Goal: Navigation & Orientation: Find specific page/section

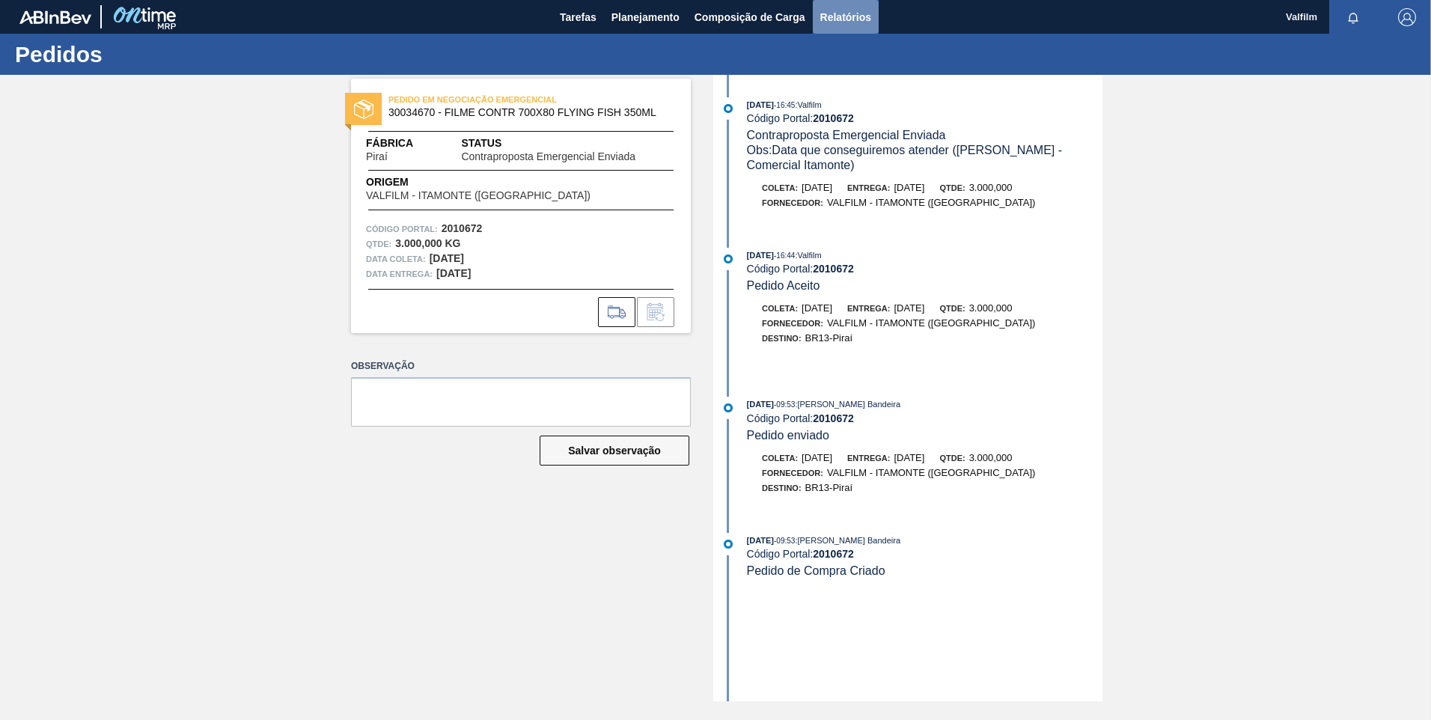
click at [820, 10] on span "Relatórios" at bounding box center [845, 17] width 51 height 18
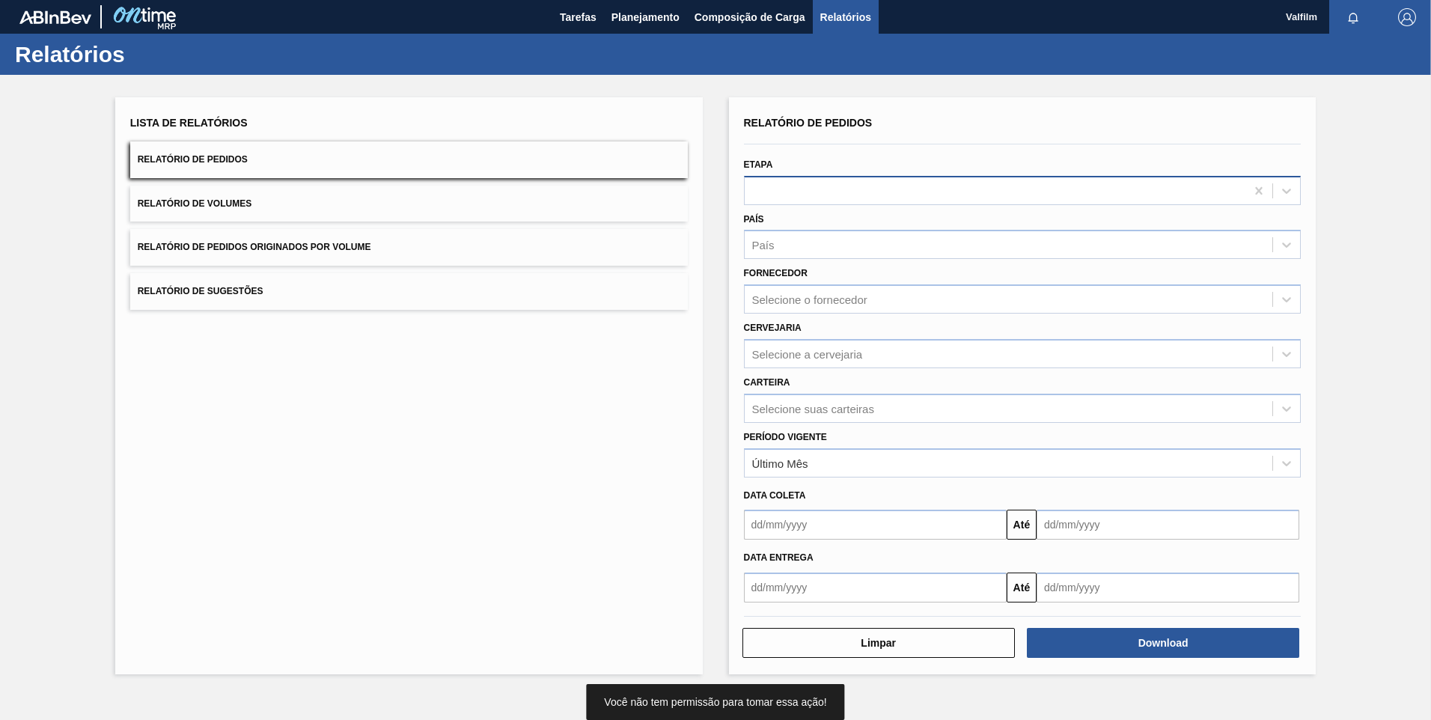
click at [815, 199] on div at bounding box center [996, 191] width 502 height 22
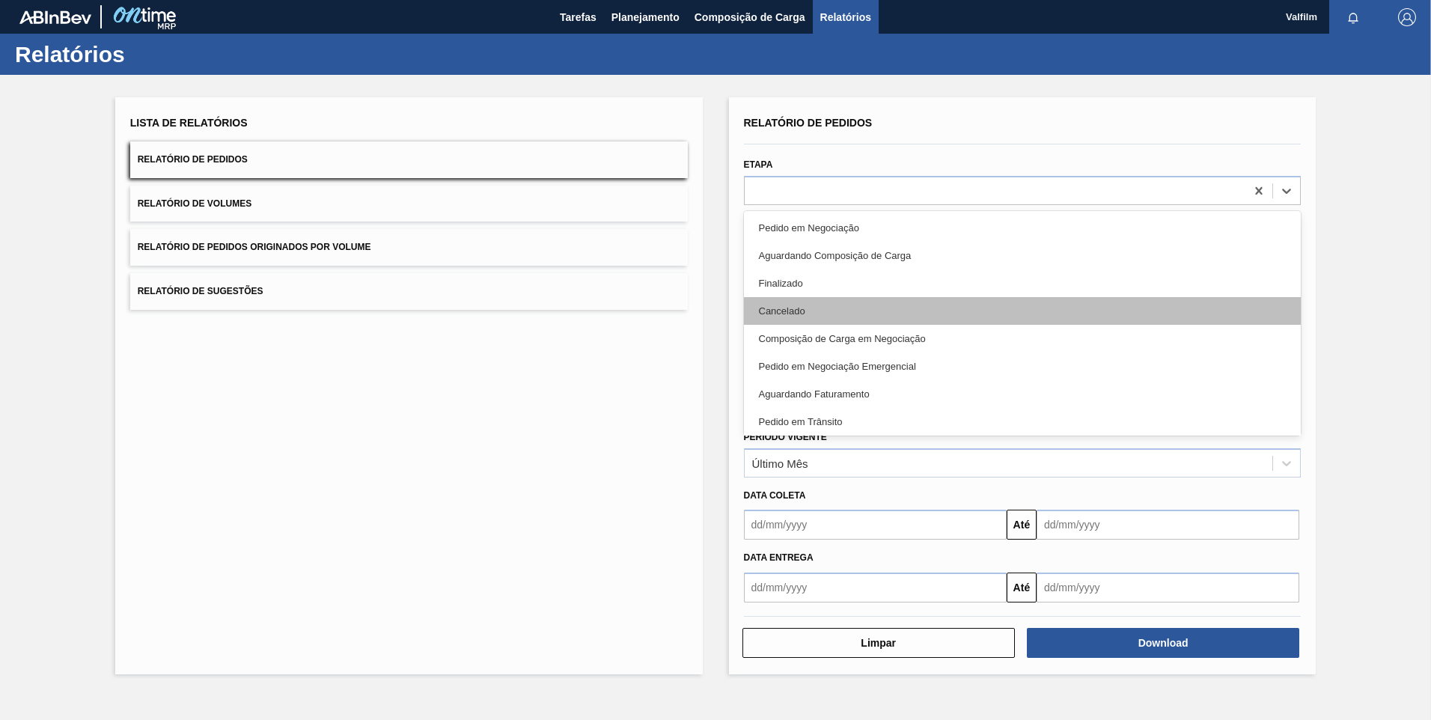
click at [840, 304] on div "Cancelado" at bounding box center [1023, 311] width 558 height 28
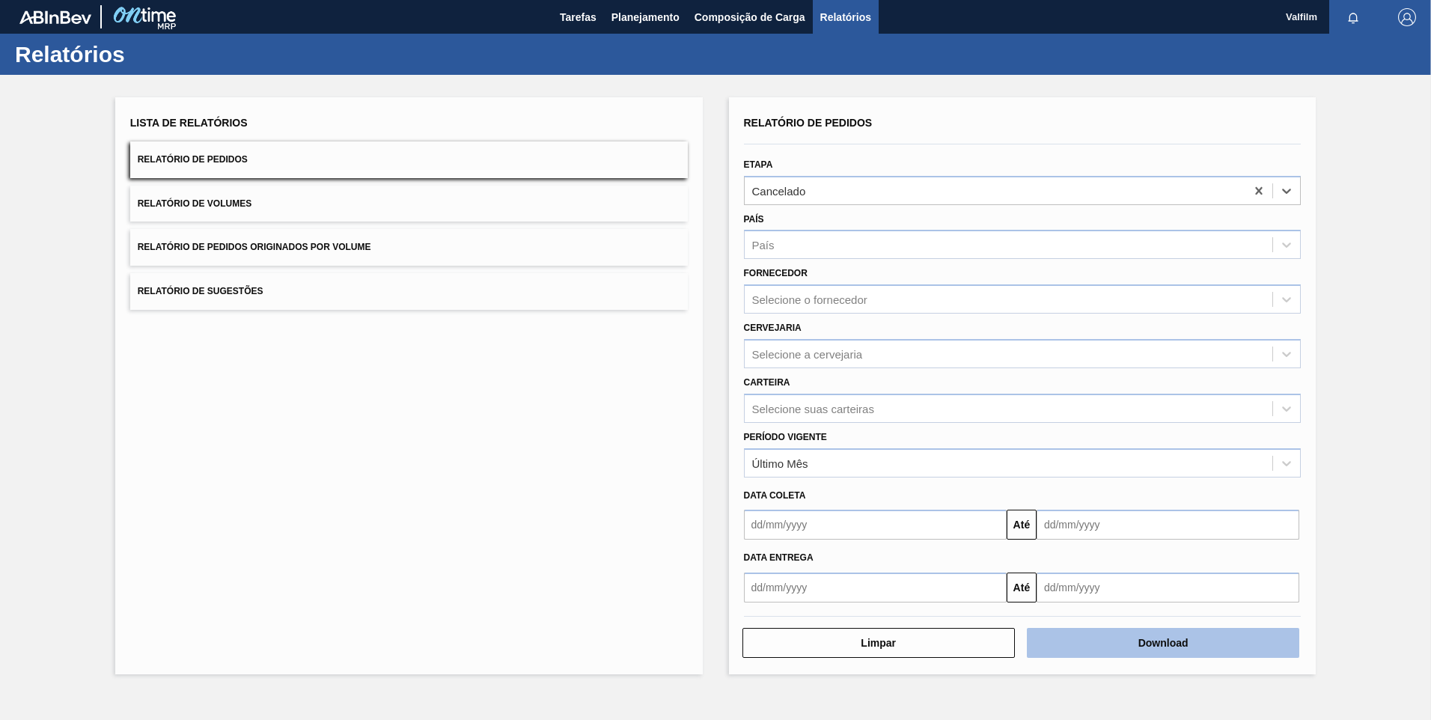
click at [1222, 649] on button "Download" at bounding box center [1163, 643] width 272 height 30
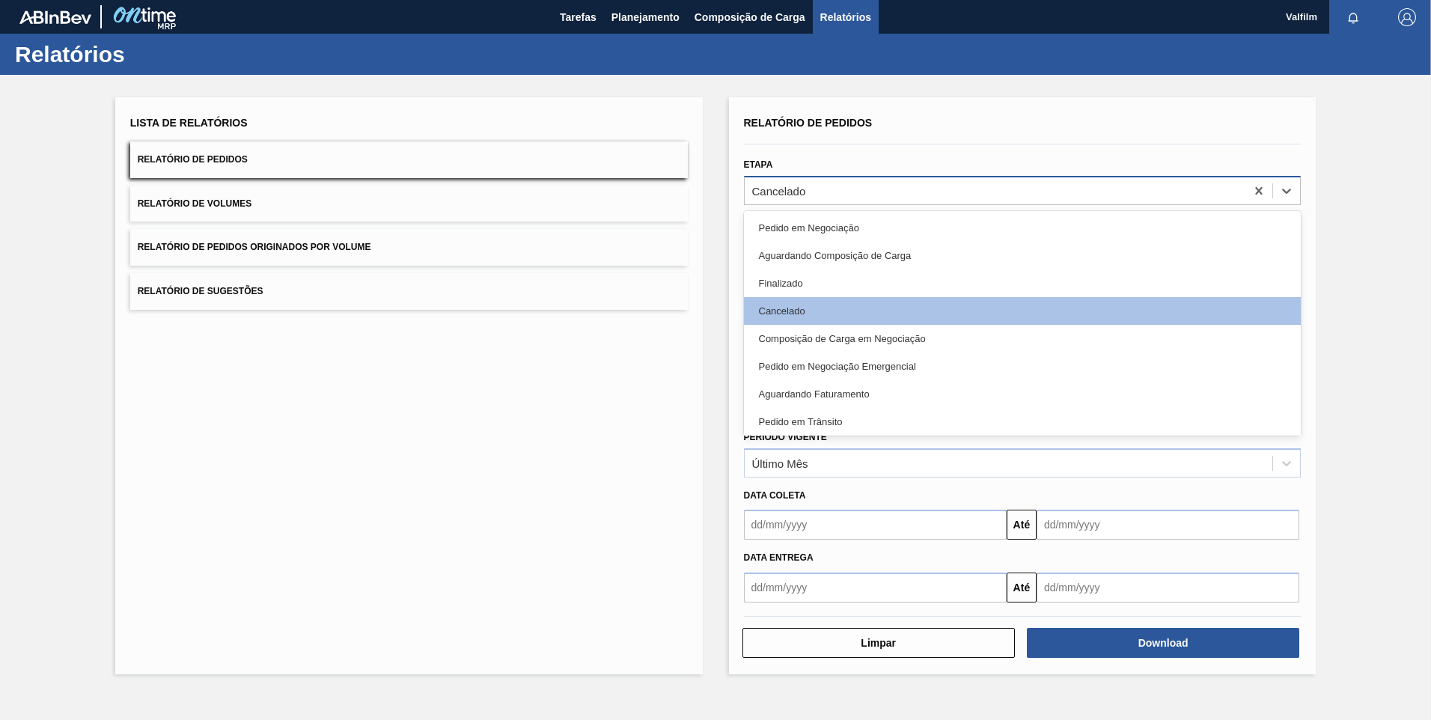
click at [853, 195] on div "Cancelado" at bounding box center [996, 191] width 502 height 22
drag, startPoint x: 853, startPoint y: 222, endPoint x: 859, endPoint y: 226, distance: 7.7
click at [854, 224] on div "Pedido em Negociação" at bounding box center [1023, 228] width 558 height 28
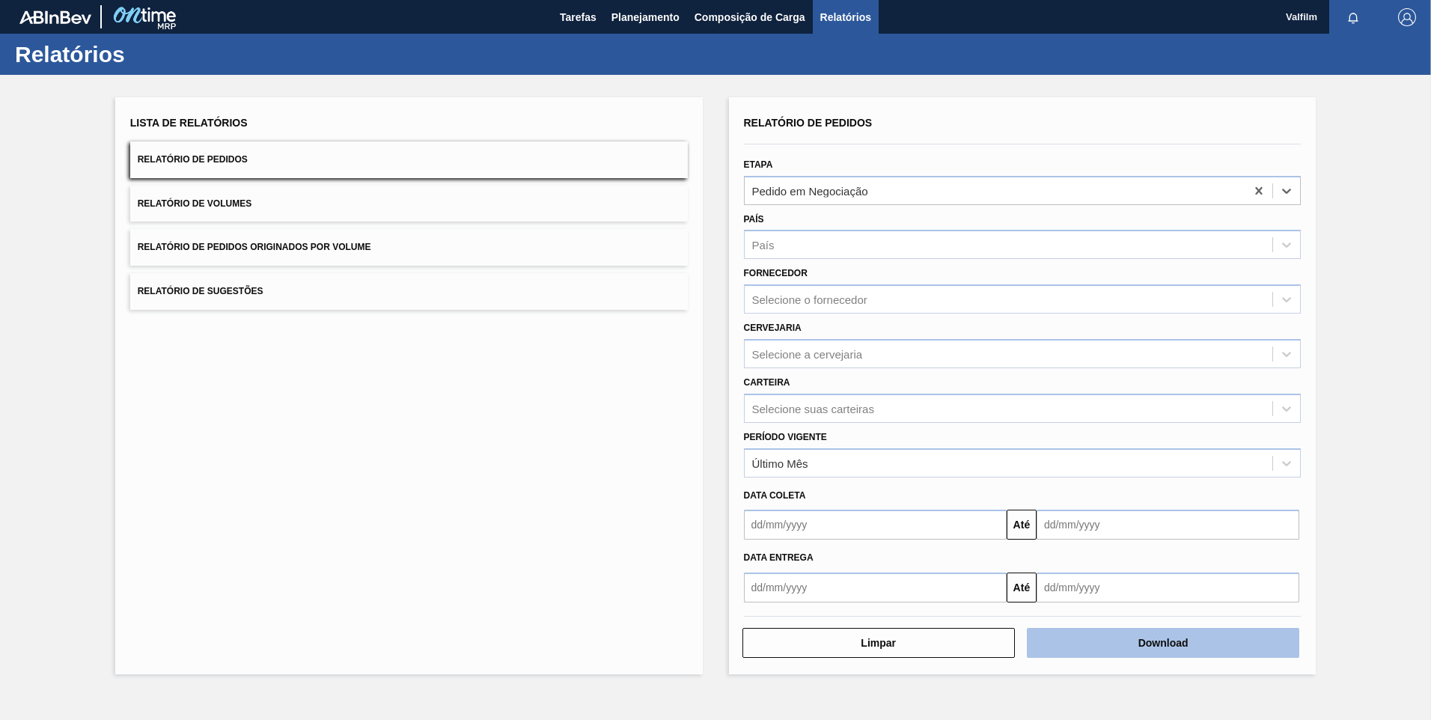
click at [1128, 653] on button "Download" at bounding box center [1163, 643] width 272 height 30
click at [1064, 642] on button "Download" at bounding box center [1163, 643] width 272 height 30
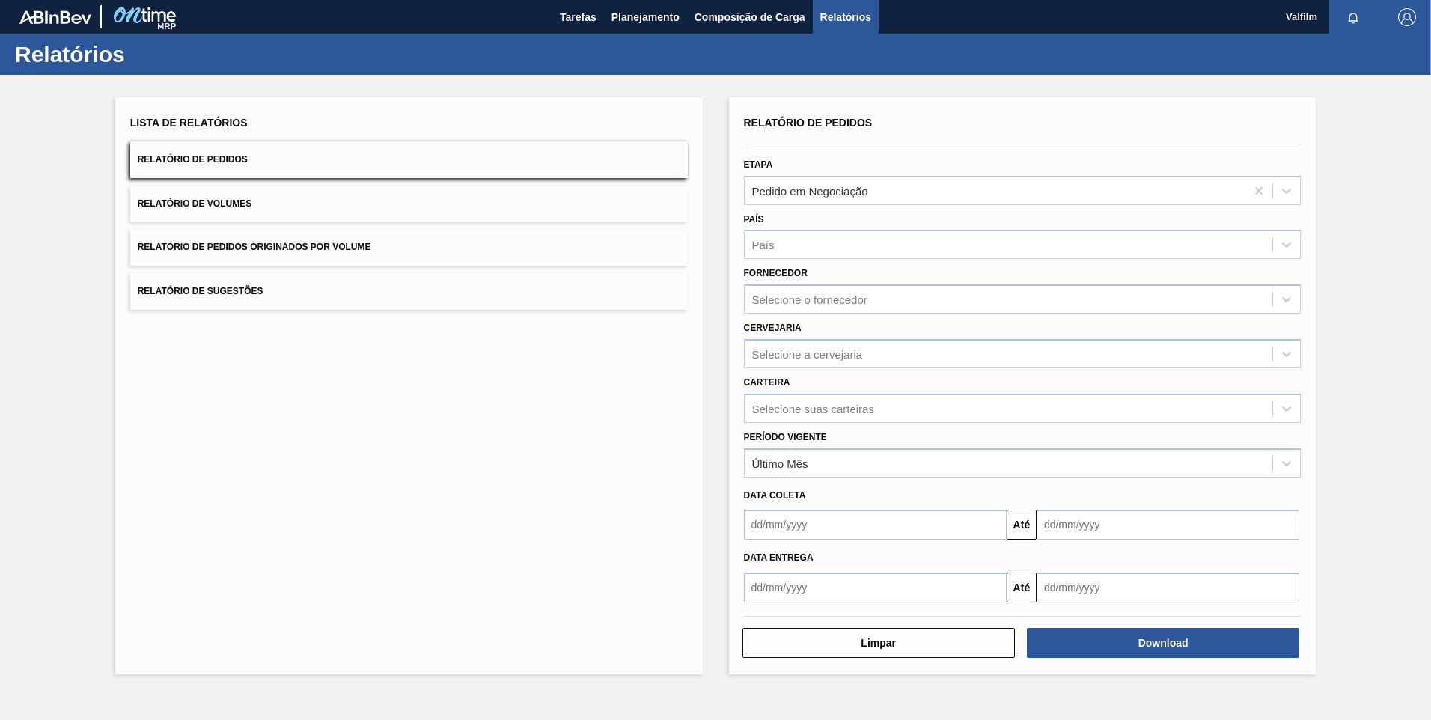
click at [811, 205] on div "País País" at bounding box center [1023, 232] width 570 height 55
click at [811, 206] on div "País País" at bounding box center [1023, 232] width 570 height 55
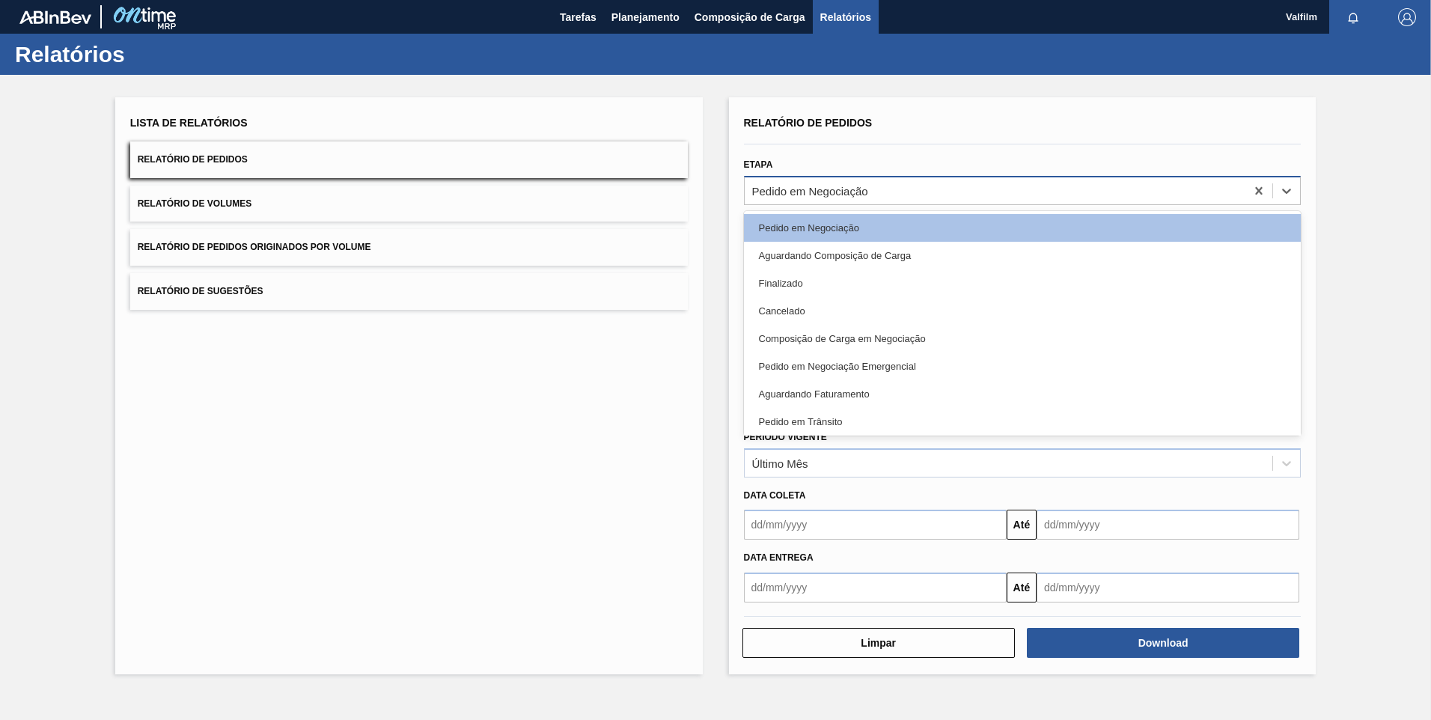
click at [788, 190] on div "Pedido em Negociação" at bounding box center [810, 190] width 116 height 13
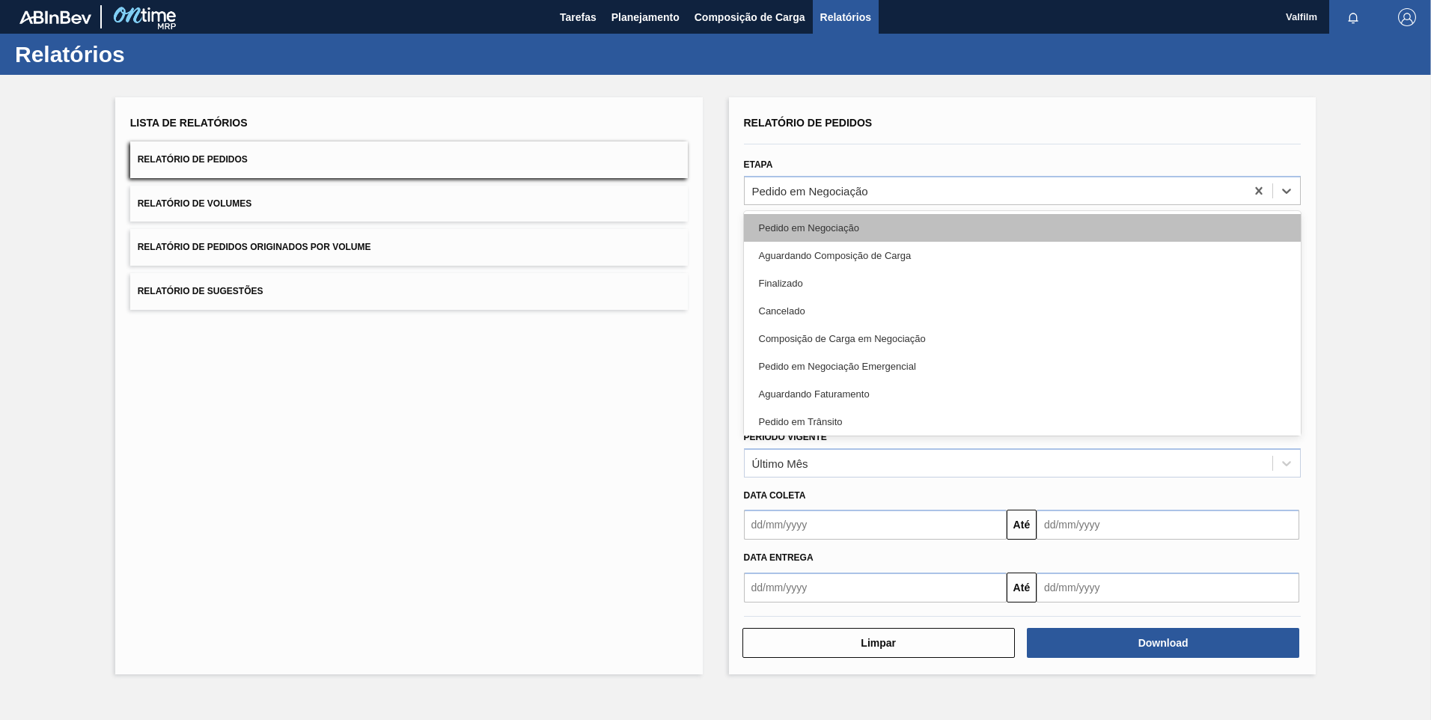
click at [823, 227] on div "Pedido em Negociação" at bounding box center [1023, 228] width 558 height 28
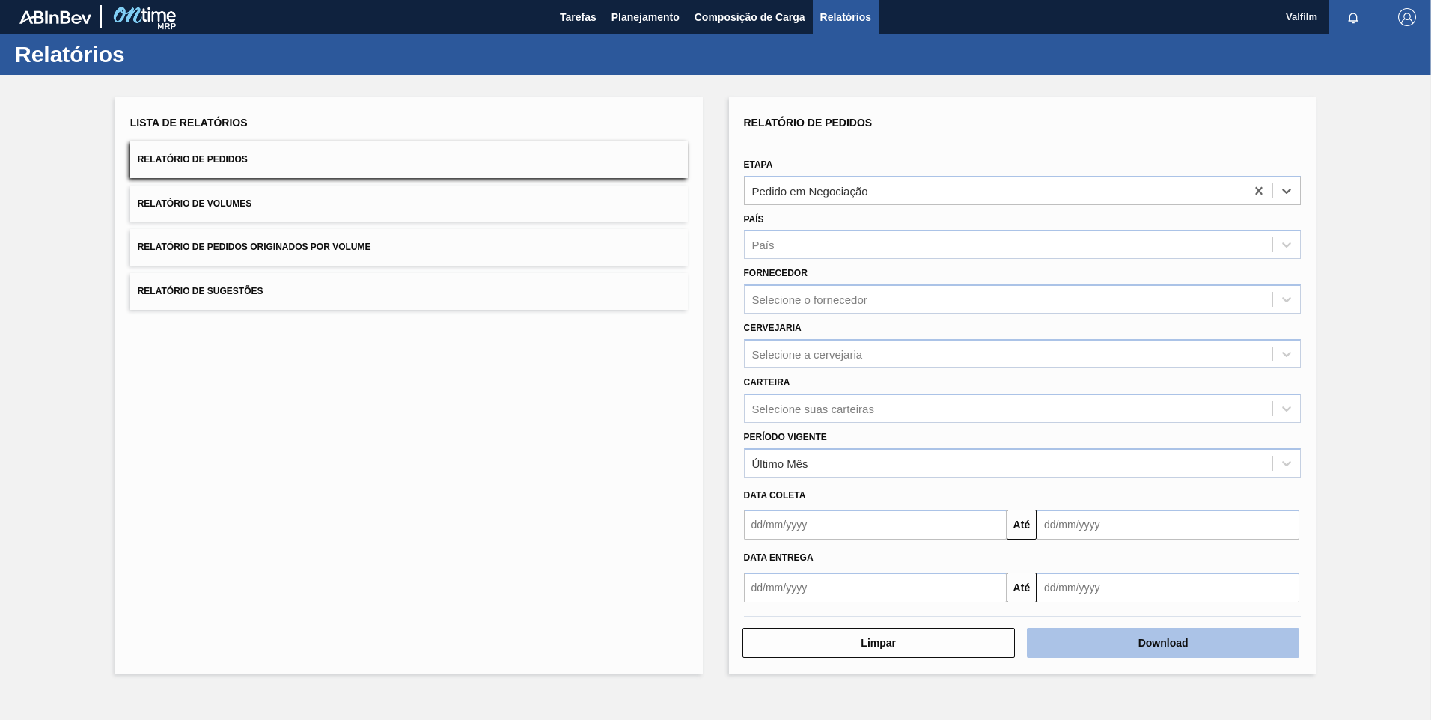
click at [1168, 640] on button "Download" at bounding box center [1163, 643] width 272 height 30
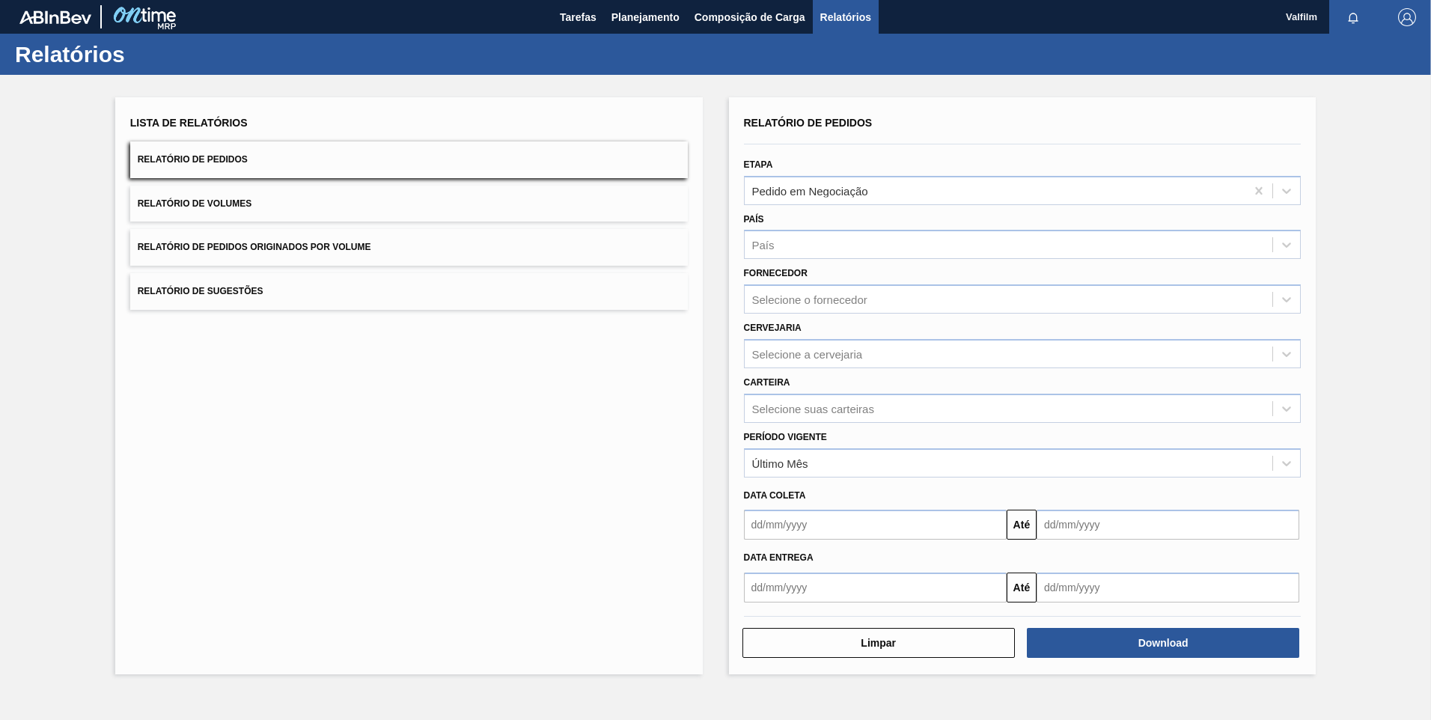
drag, startPoint x: 545, startPoint y: 16, endPoint x: 557, endPoint y: 70, distance: 54.5
click at [544, 16] on div "Tarefas Planejamento Composição de Carga Relatórios" at bounding box center [715, 17] width 1431 height 34
click at [569, 31] on button "Tarefas" at bounding box center [578, 17] width 52 height 34
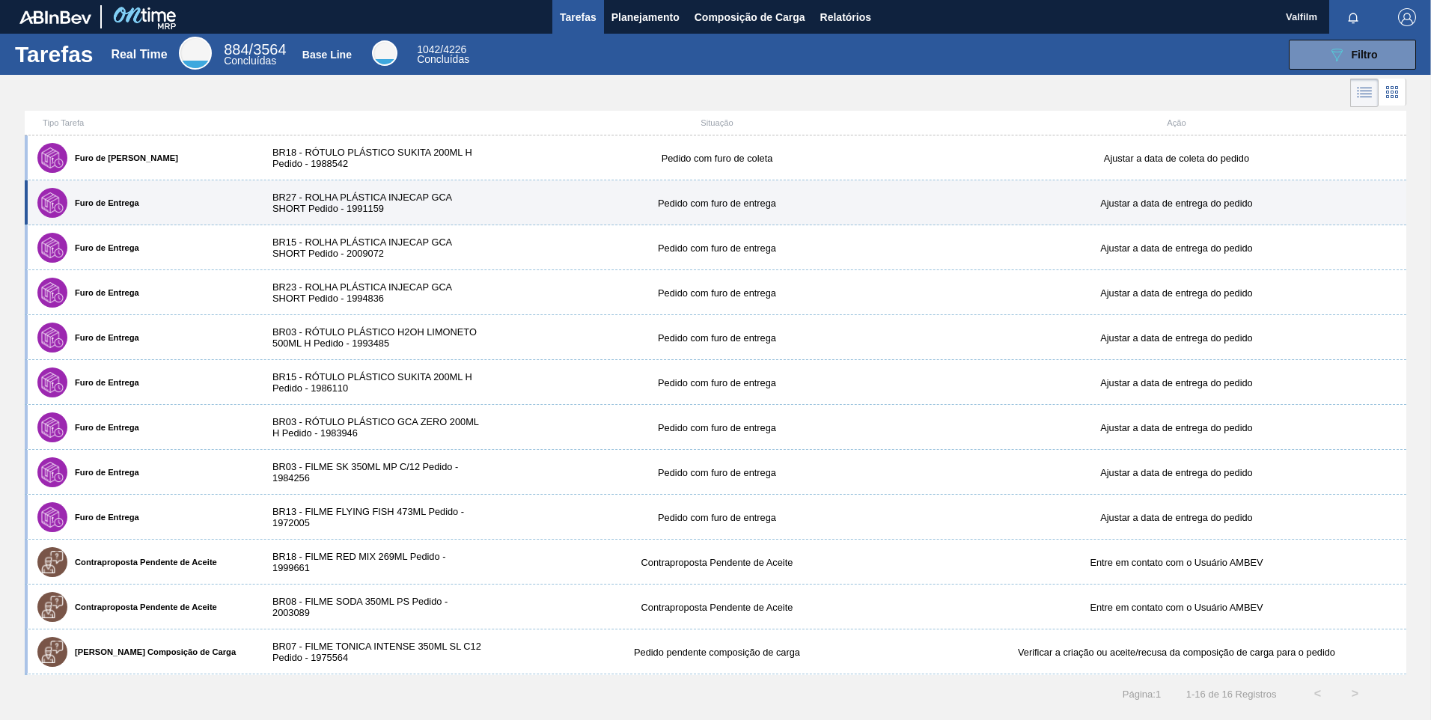
click at [282, 186] on div "Furo de Entrega BR27 - ROLHA PLÁSTICA INJECAP GCA SHORT Pedido - 1991159 Pedido…" at bounding box center [716, 202] width 1382 height 45
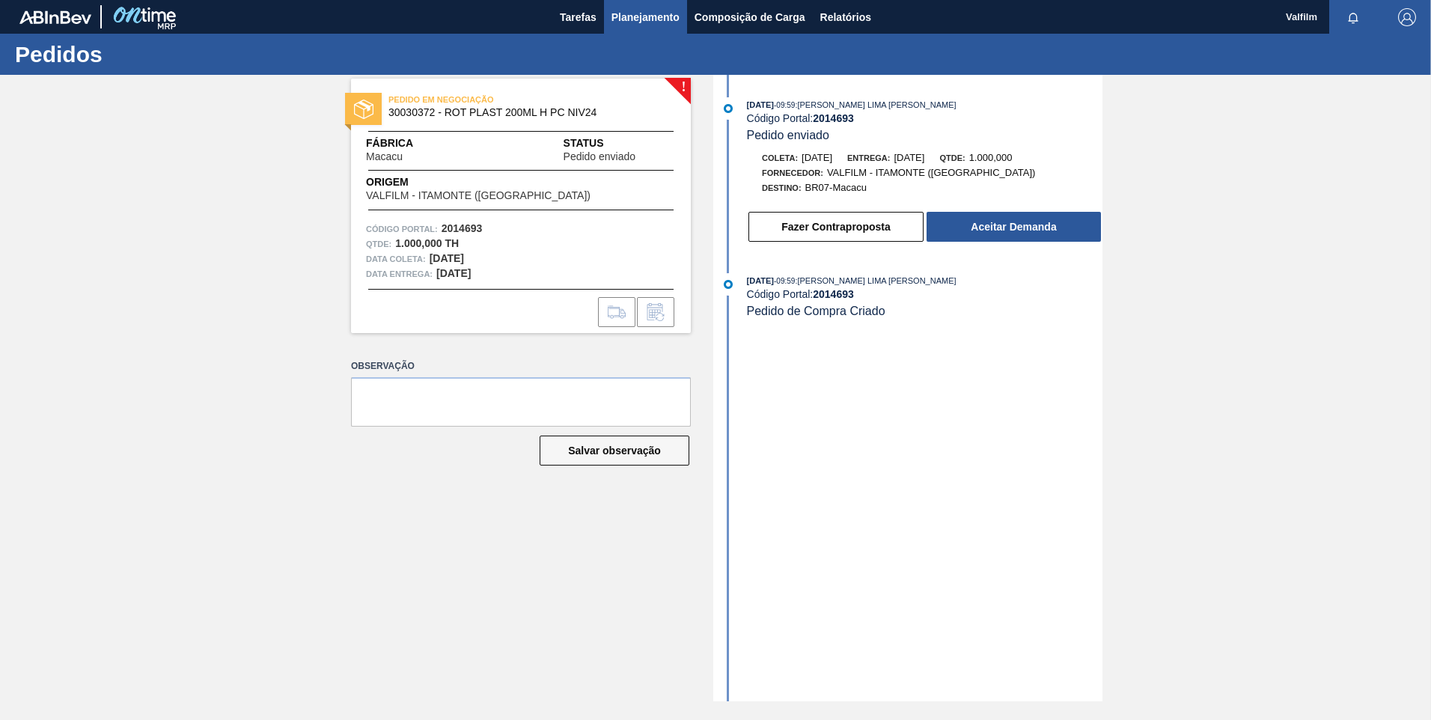
click at [607, 28] on button "Planejamento" at bounding box center [645, 17] width 83 height 34
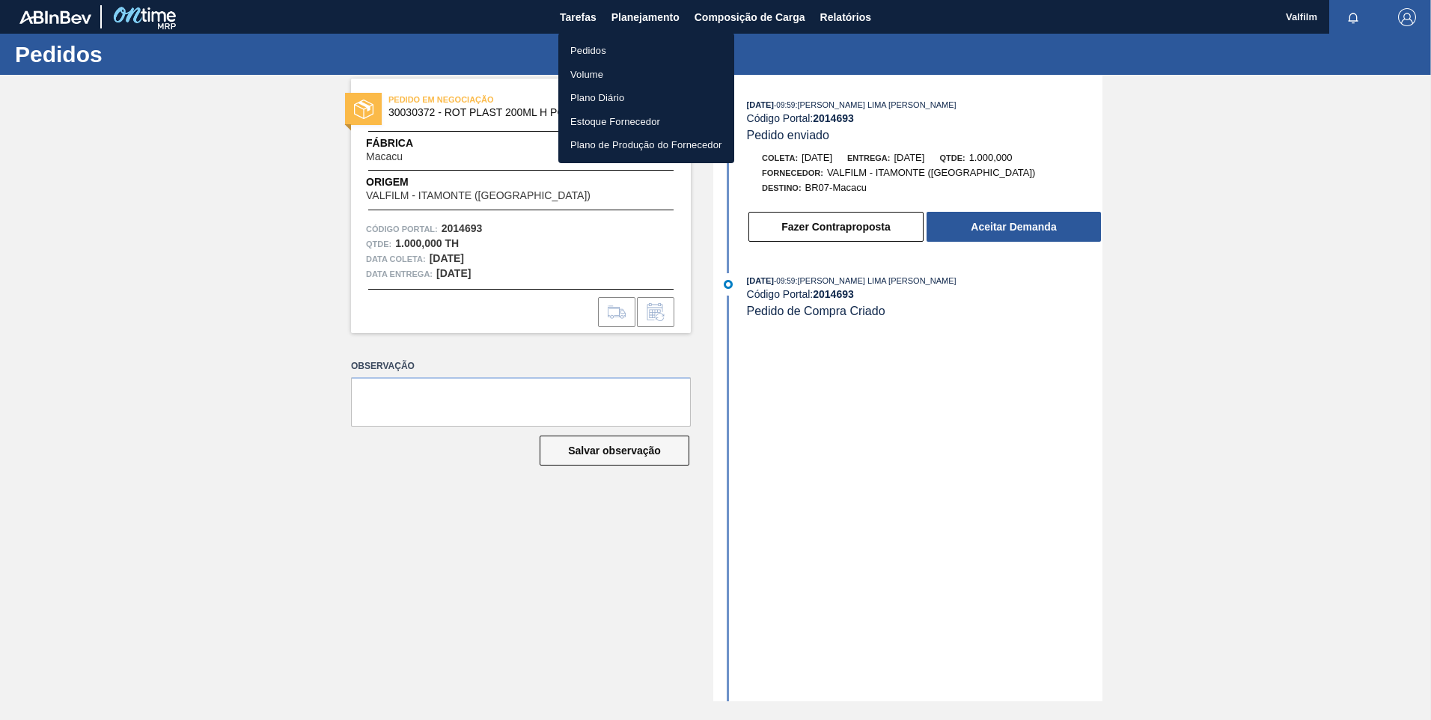
drag, startPoint x: 636, startPoint y: 54, endPoint x: 1170, endPoint y: 39, distance: 534.7
click at [636, 54] on li "Pedidos" at bounding box center [646, 51] width 176 height 24
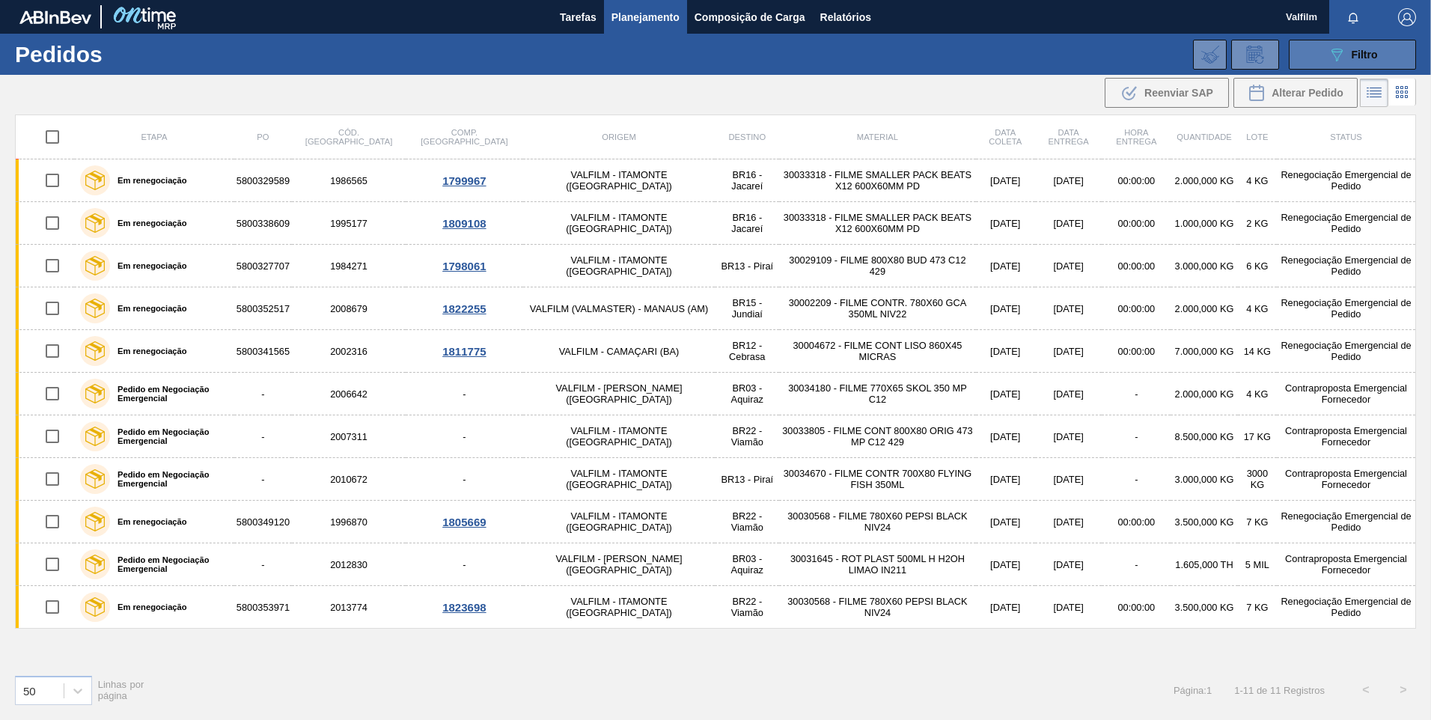
click at [1364, 46] on div "089F7B8B-B2A5-4AFE-B5C0-19BA573D28AC Filtro" at bounding box center [1353, 55] width 50 height 18
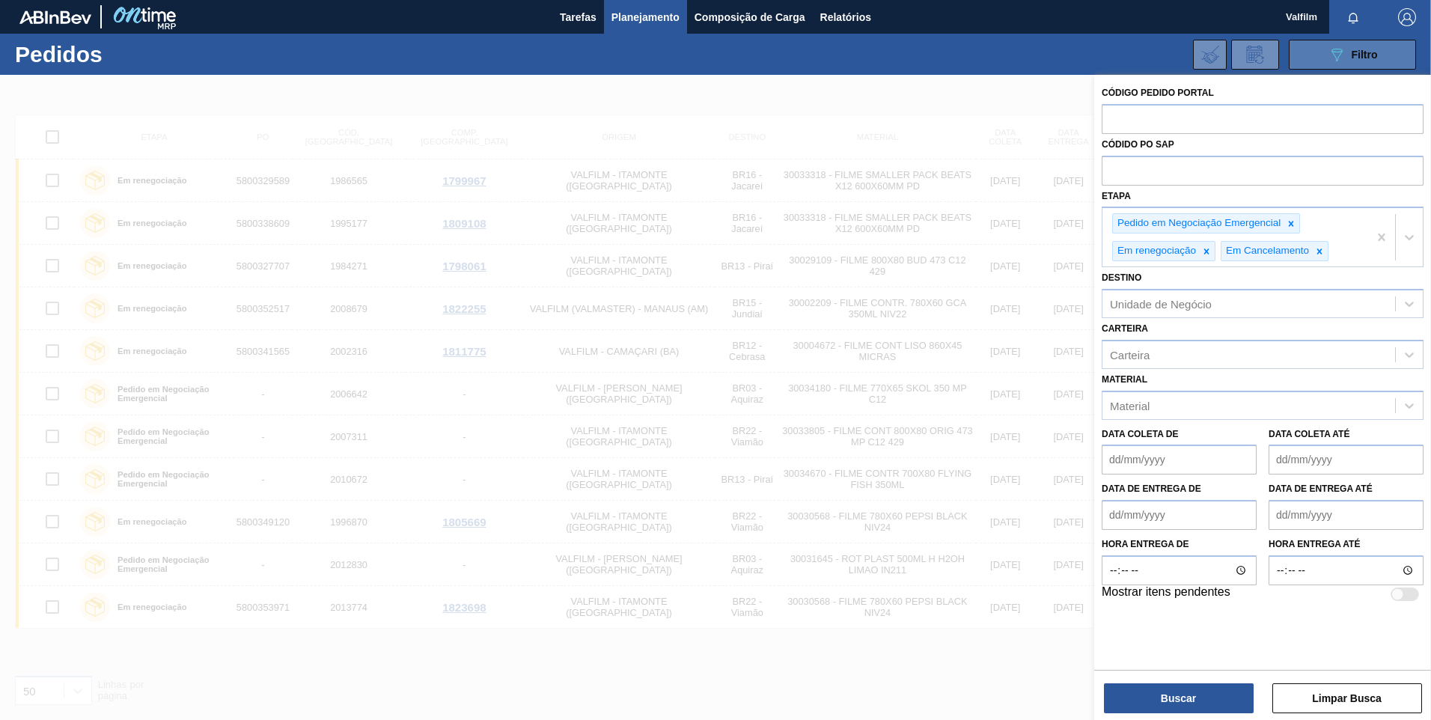
click at [1365, 46] on div "089F7B8B-B2A5-4AFE-B5C0-19BA573D28AC Filtro" at bounding box center [1353, 55] width 50 height 18
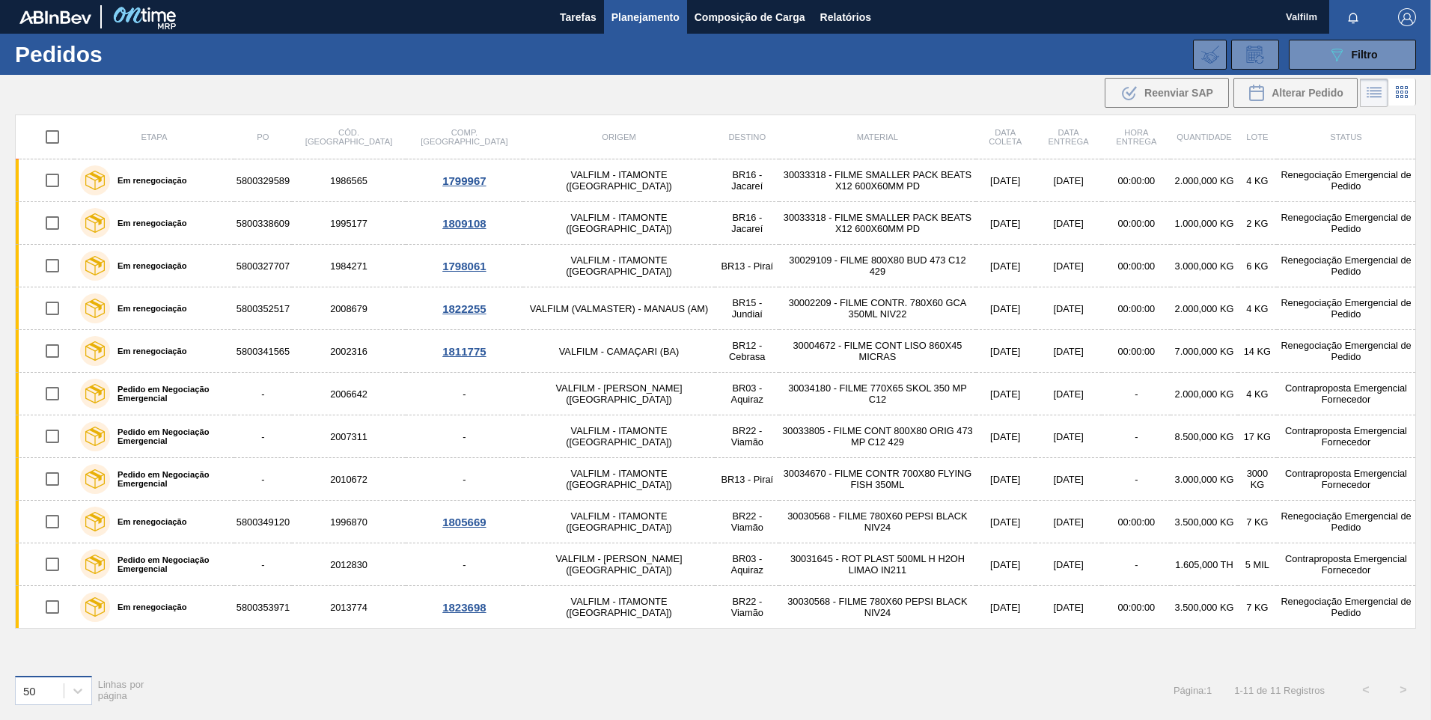
click at [63, 692] on div "50" at bounding box center [40, 691] width 48 height 22
click at [45, 655] on div "100" at bounding box center [53, 653] width 77 height 28
click at [79, 687] on icon at bounding box center [77, 690] width 15 height 15
click at [55, 647] on div "100" at bounding box center [53, 653] width 77 height 28
click at [579, 20] on span "Tarefas" at bounding box center [578, 17] width 37 height 18
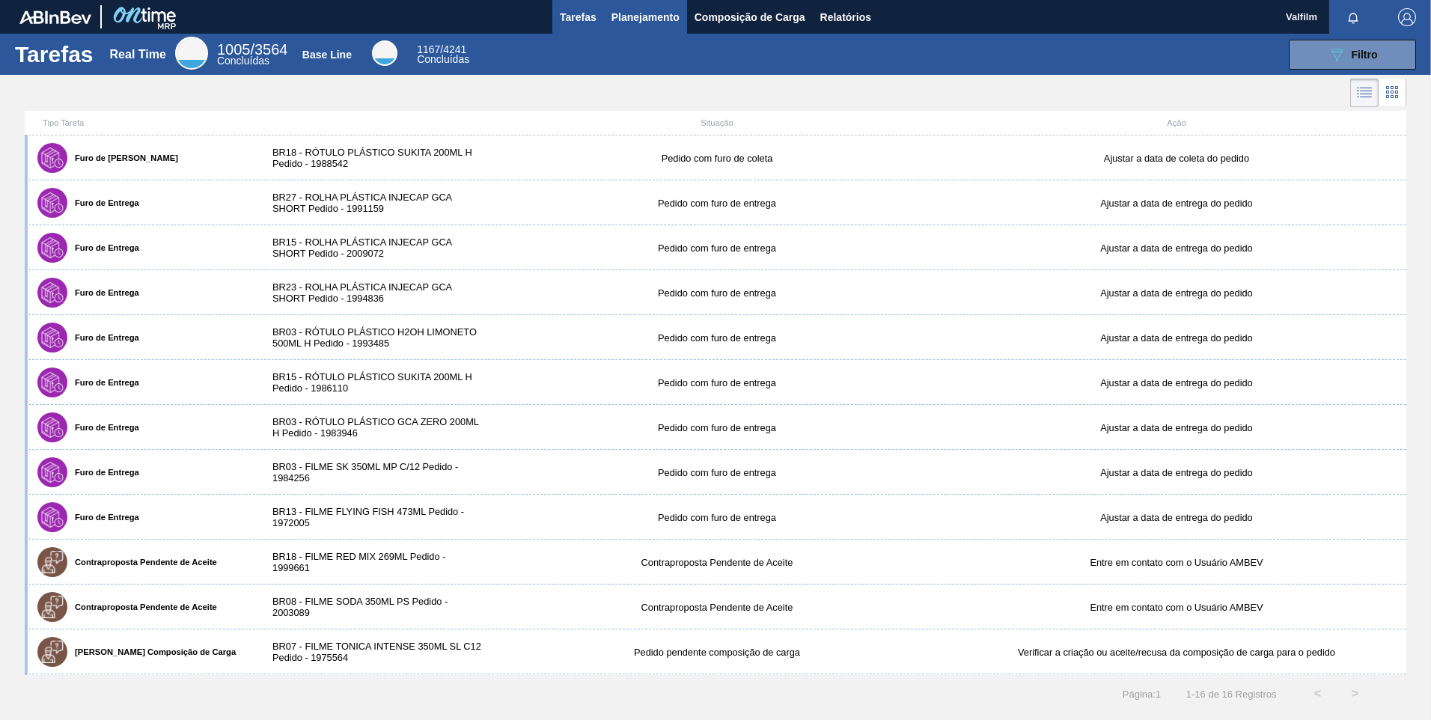
click at [671, 16] on span "Planejamento" at bounding box center [646, 17] width 68 height 18
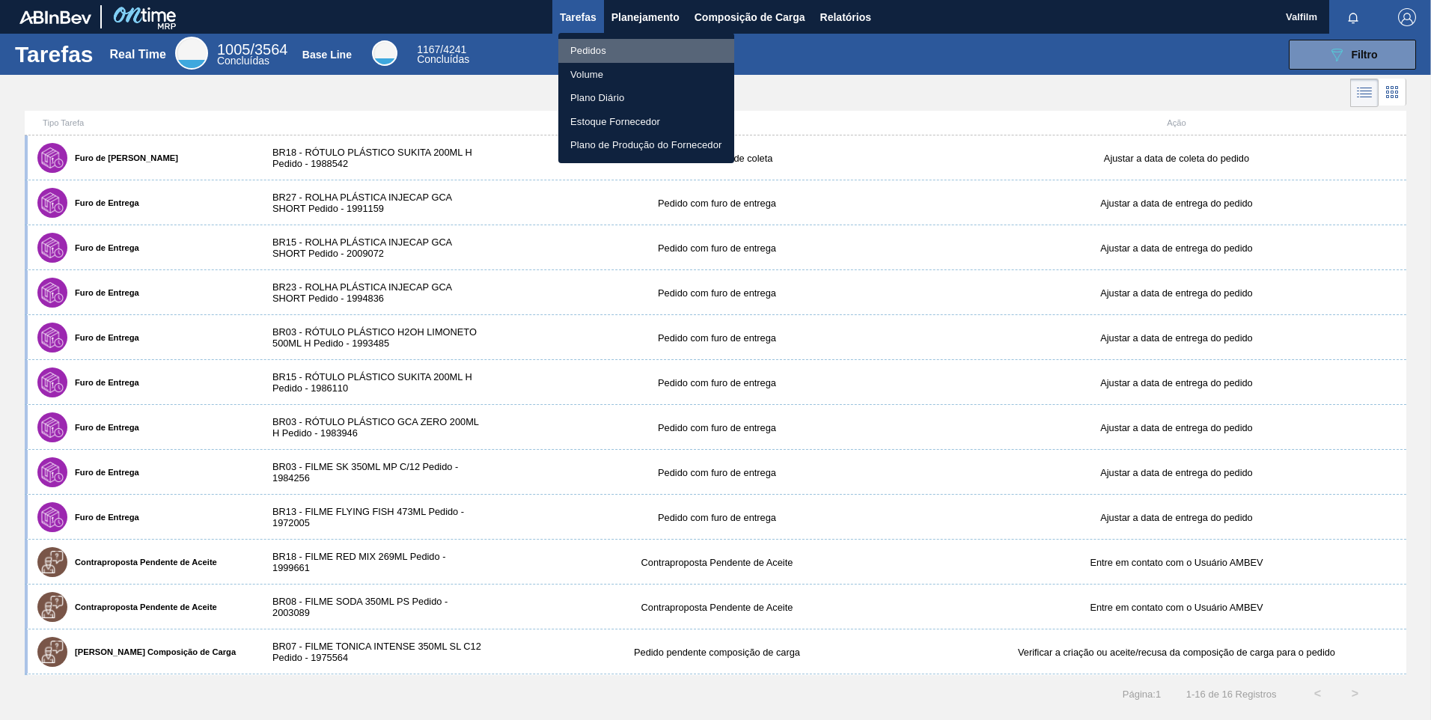
click at [677, 47] on li "Pedidos" at bounding box center [646, 51] width 176 height 24
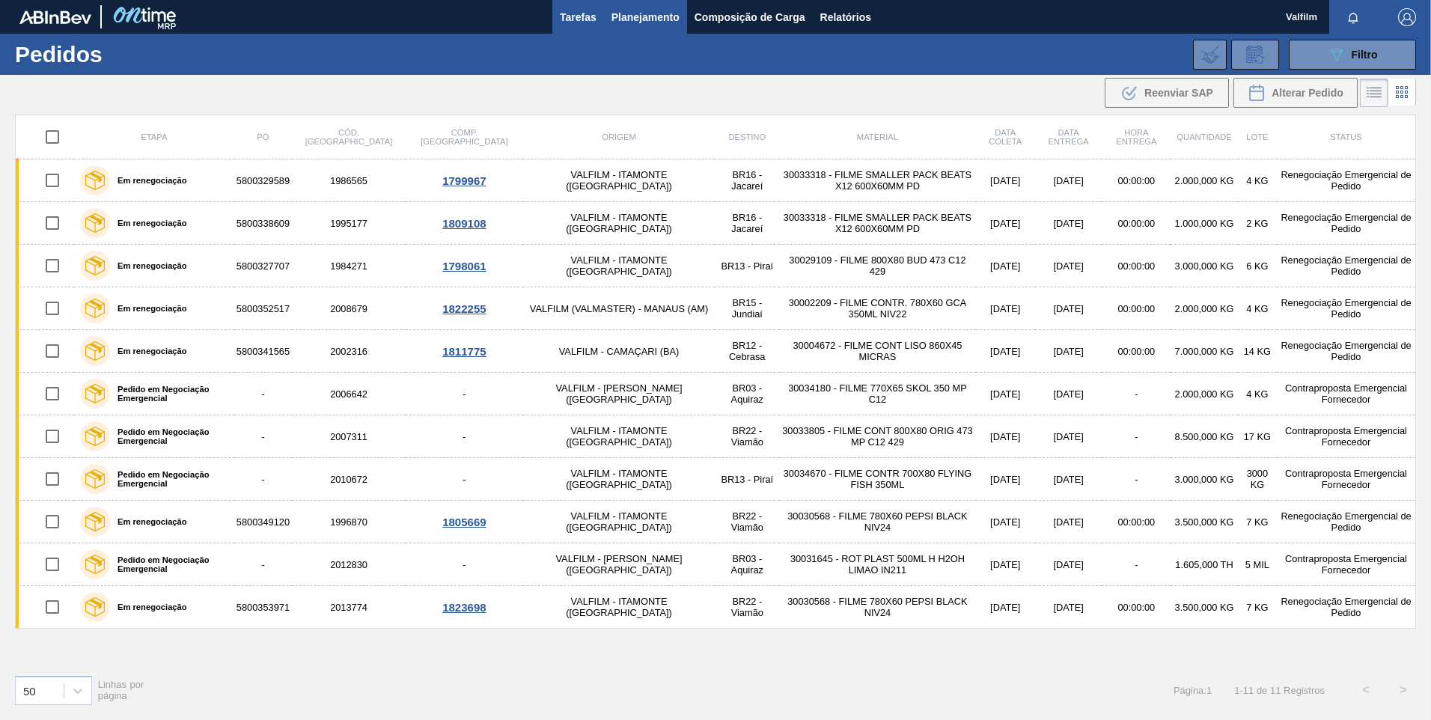
click at [560, 20] on span "Tarefas" at bounding box center [578, 17] width 37 height 18
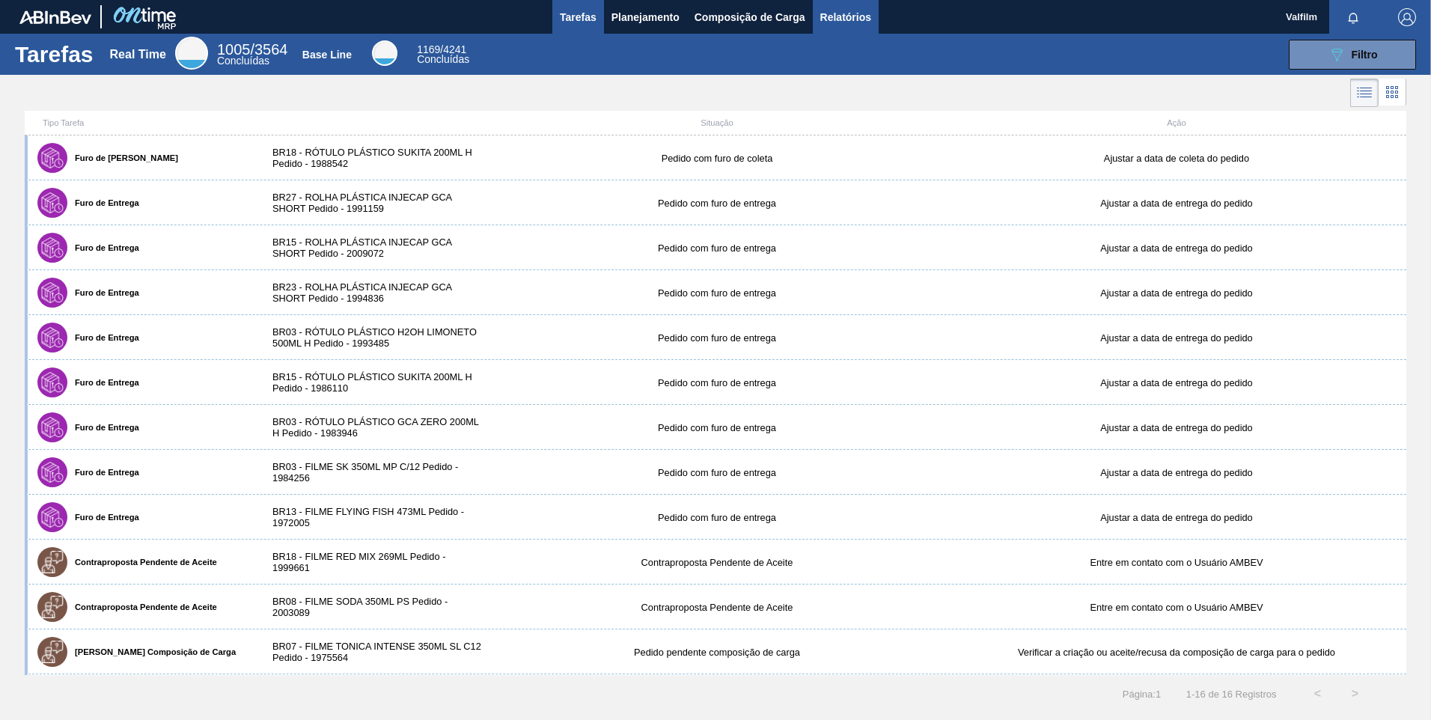
click at [865, 9] on span "Relatórios" at bounding box center [845, 17] width 51 height 18
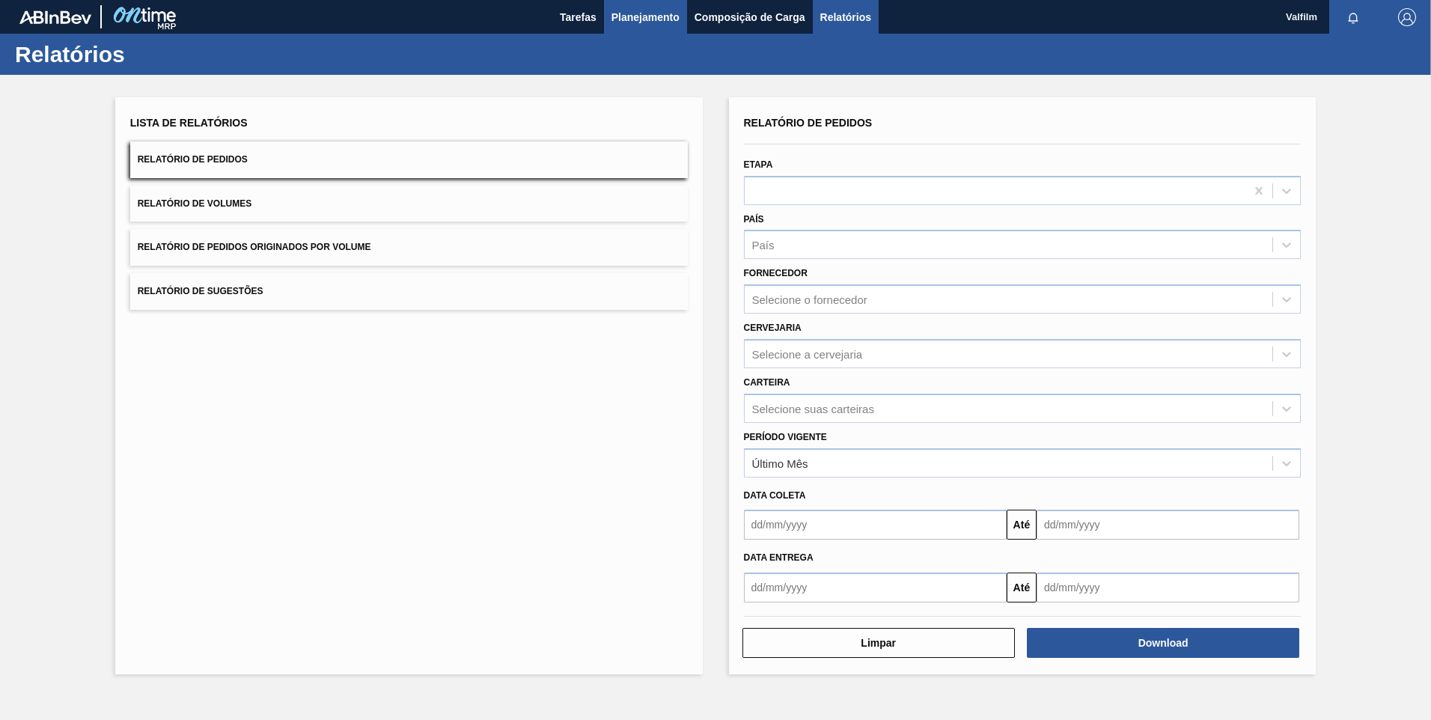
click at [632, 22] on span "Planejamento" at bounding box center [646, 17] width 68 height 18
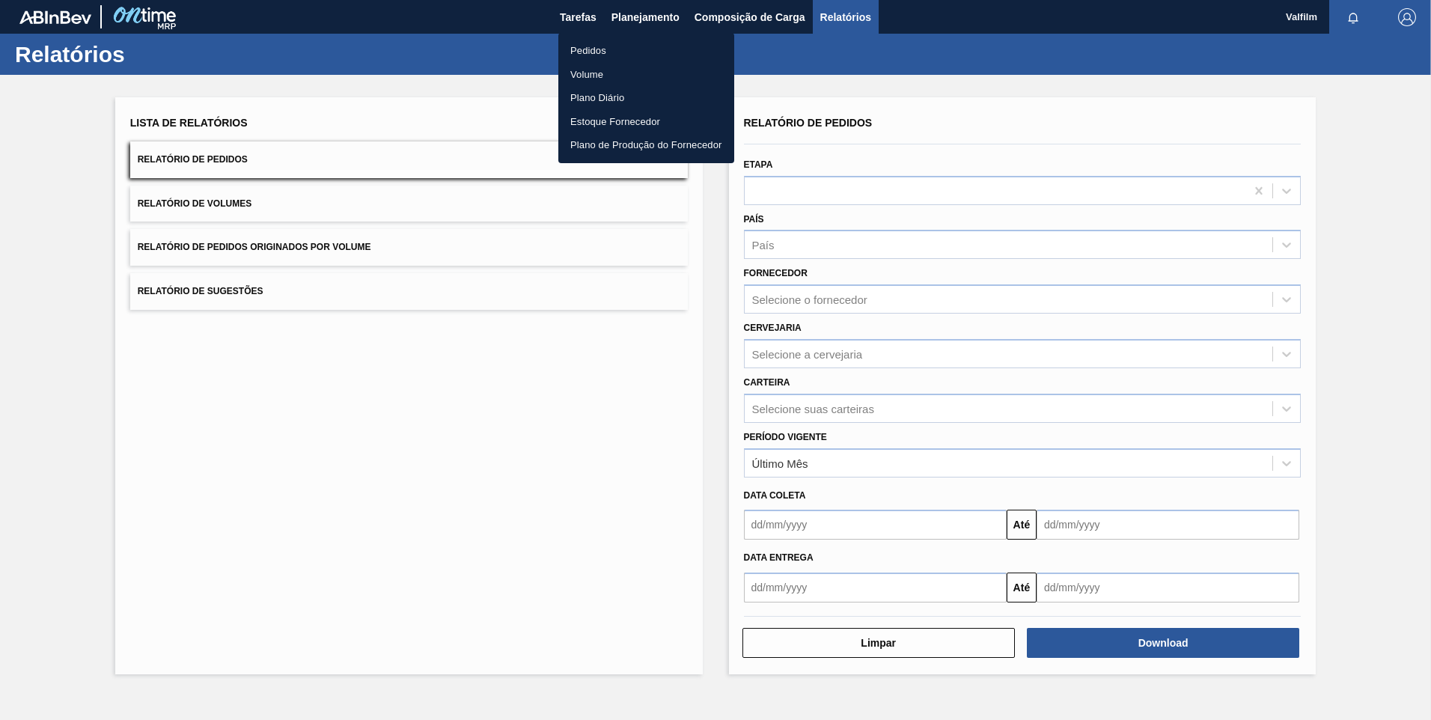
click at [577, 22] on div at bounding box center [715, 360] width 1431 height 720
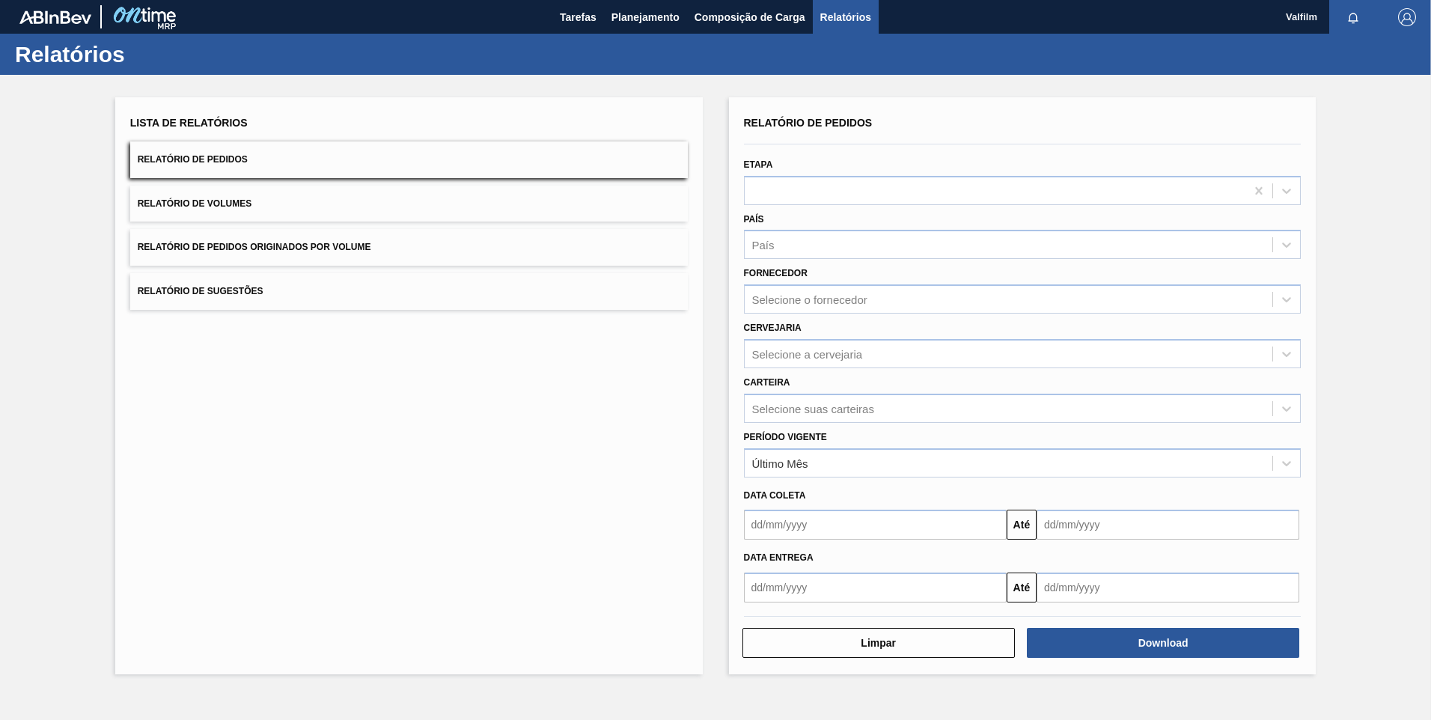
click at [579, 25] on div "Pedidos Volume Plano Diário Estoque Fornecedor Plano de Produção do Fornecedor" at bounding box center [715, 360] width 1431 height 720
click at [579, 19] on span "Tarefas" at bounding box center [578, 17] width 37 height 18
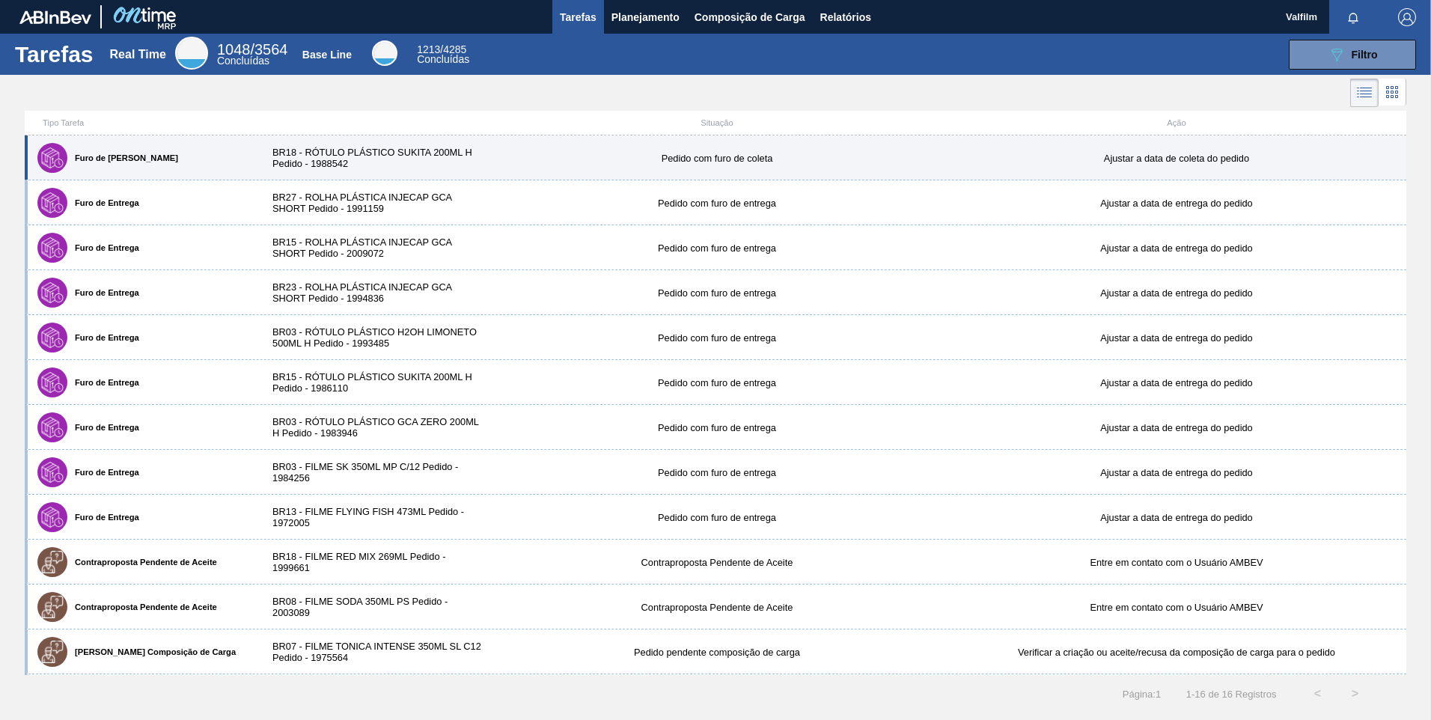
click at [453, 141] on div "Furo de Coleta BR18 - RÓTULO PLÁSTICO SUKITA 200ML H Pedido - 1988542 Pedido co…" at bounding box center [716, 157] width 1382 height 45
